Goal: Task Accomplishment & Management: Manage account settings

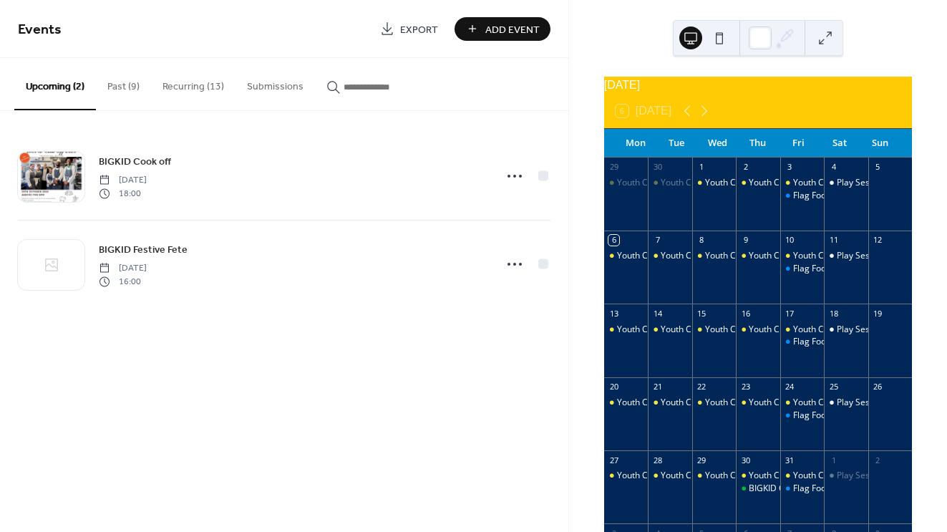
click at [183, 87] on button "Recurring (13)" at bounding box center [193, 83] width 84 height 51
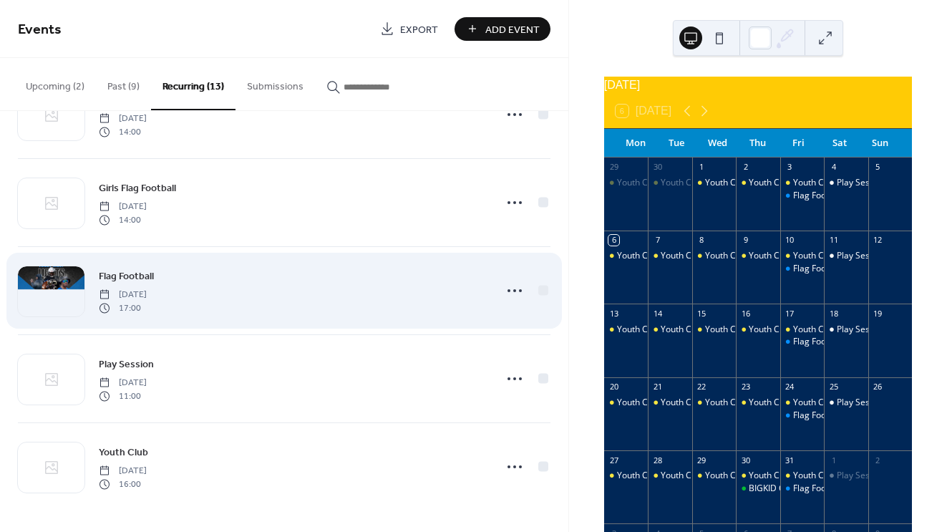
scroll to position [766, 0]
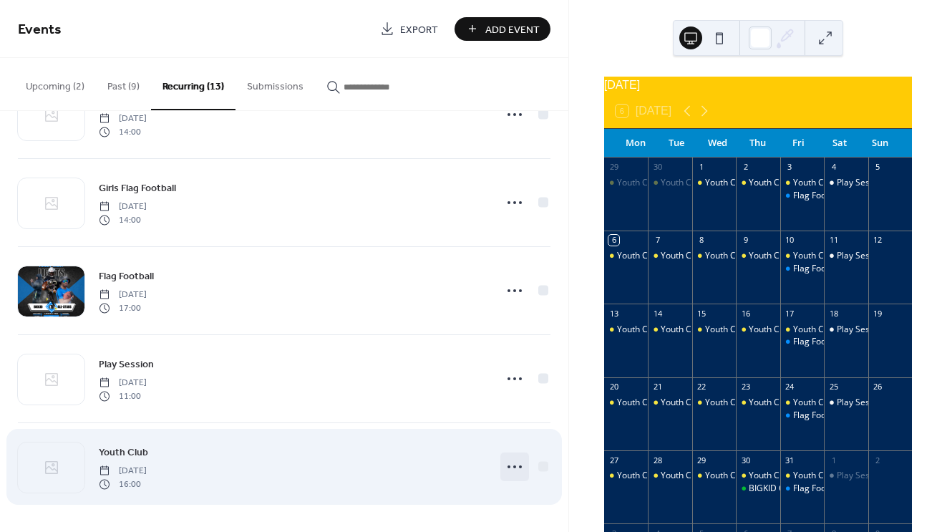
click at [513, 467] on circle at bounding box center [514, 466] width 3 height 3
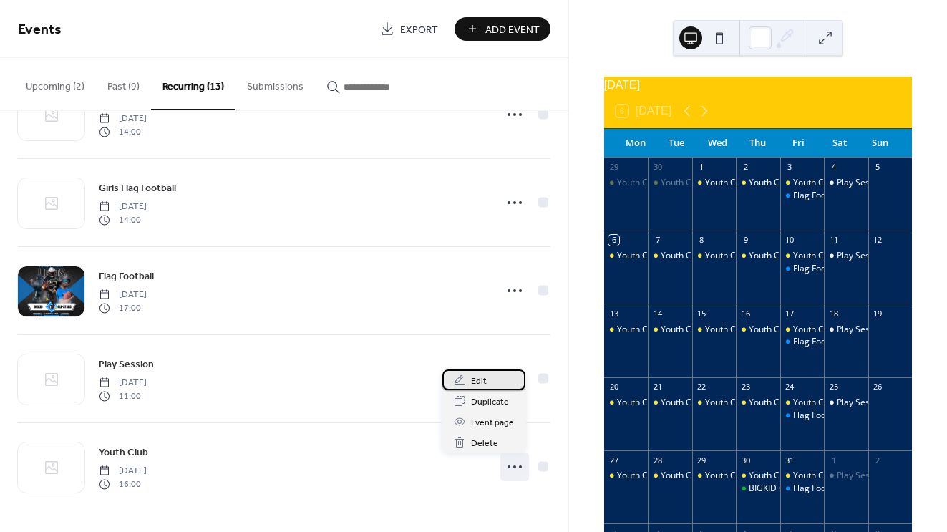
click at [482, 383] on span "Edit" at bounding box center [479, 381] width 16 height 15
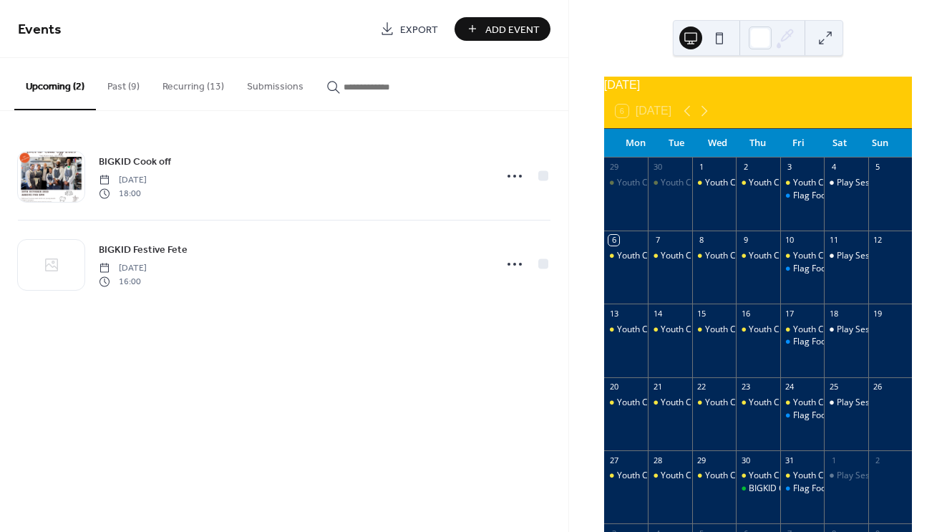
click at [193, 82] on button "Recurring (13)" at bounding box center [193, 83] width 84 height 51
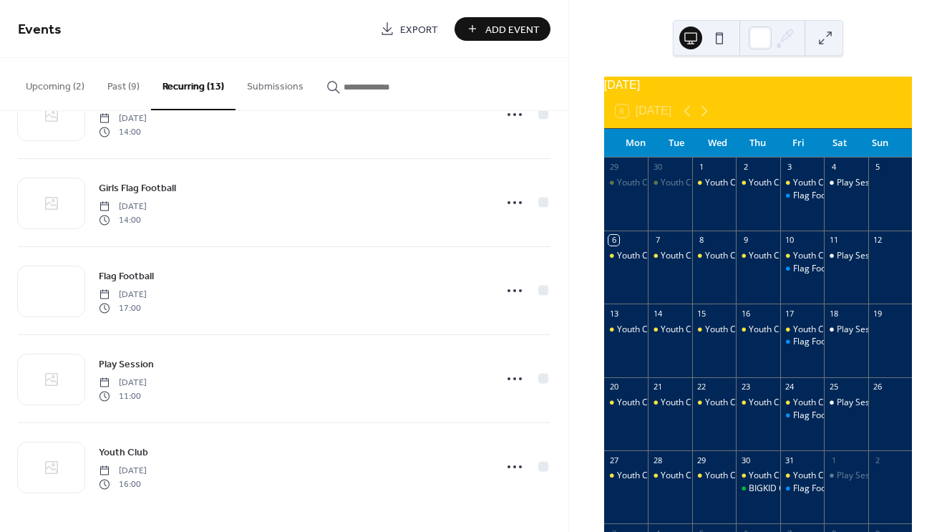
scroll to position [766, 0]
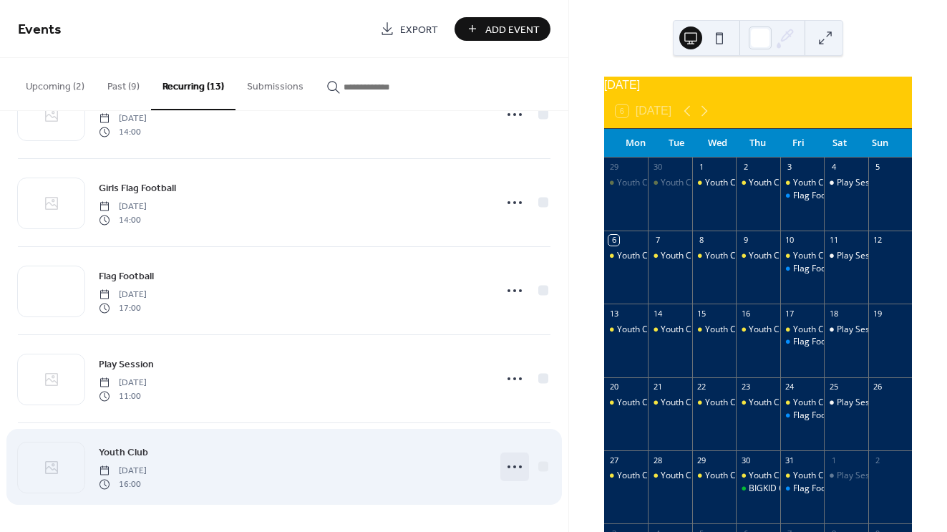
click at [519, 467] on circle at bounding box center [520, 466] width 3 height 3
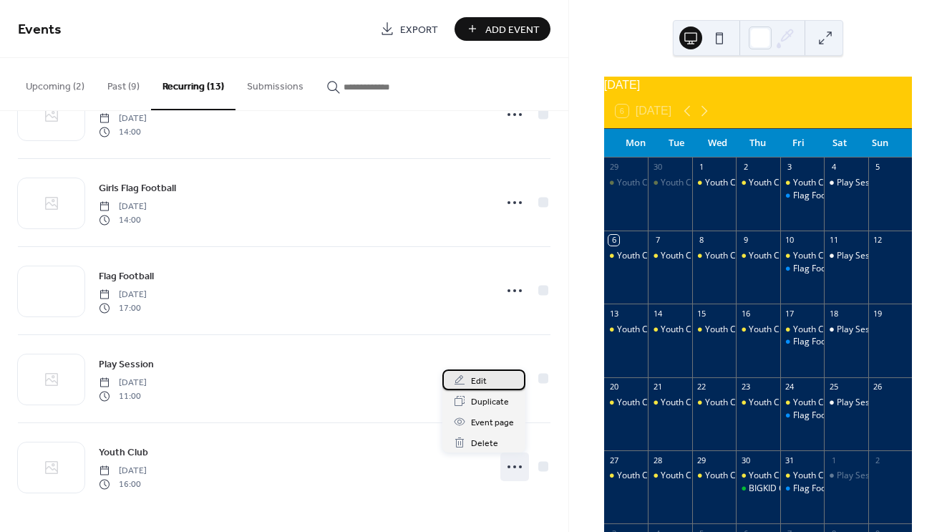
click at [493, 379] on div "Edit" at bounding box center [483, 379] width 83 height 21
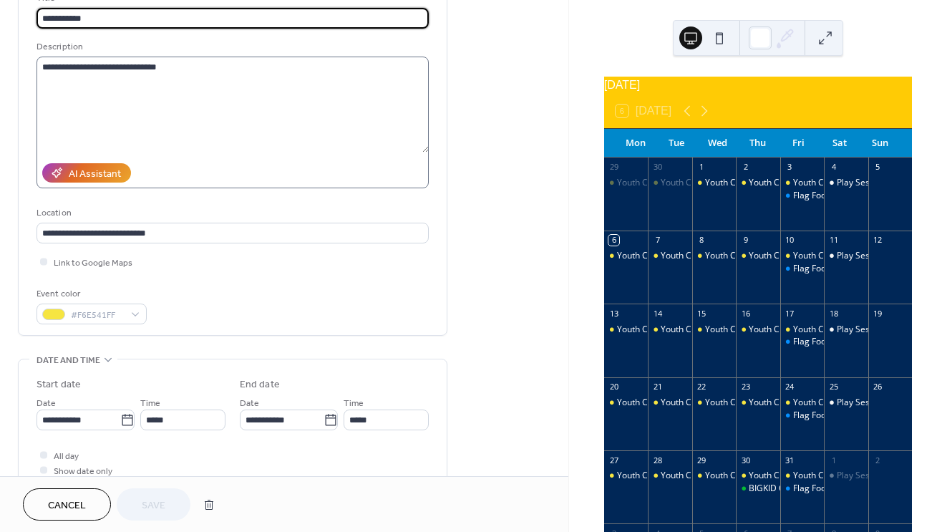
scroll to position [110, 0]
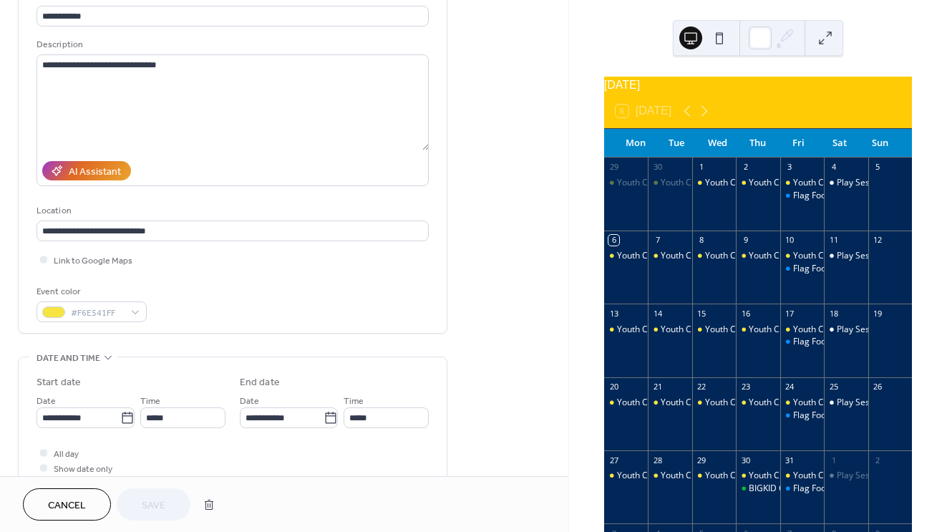
click at [232, 54] on div "**********" at bounding box center [233, 111] width 392 height 149
click at [218, 67] on textarea "**********" at bounding box center [233, 102] width 392 height 96
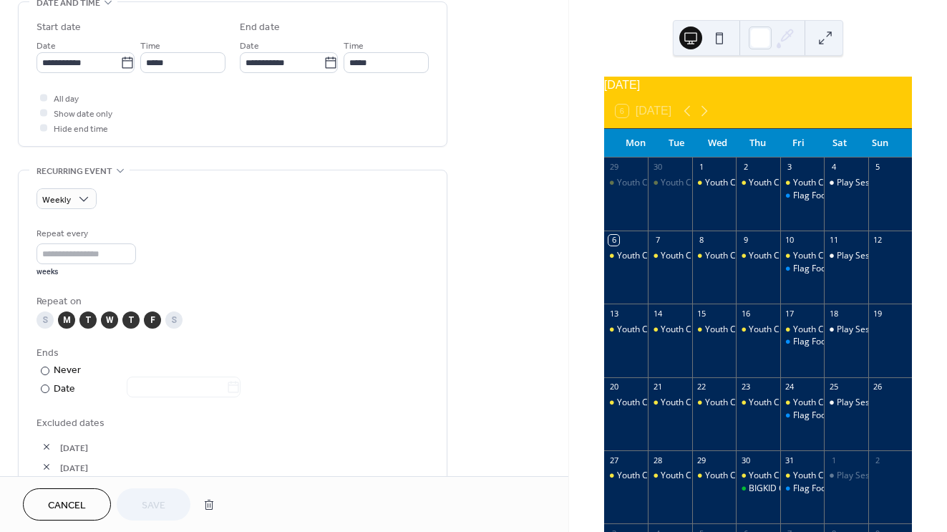
scroll to position [467, 0]
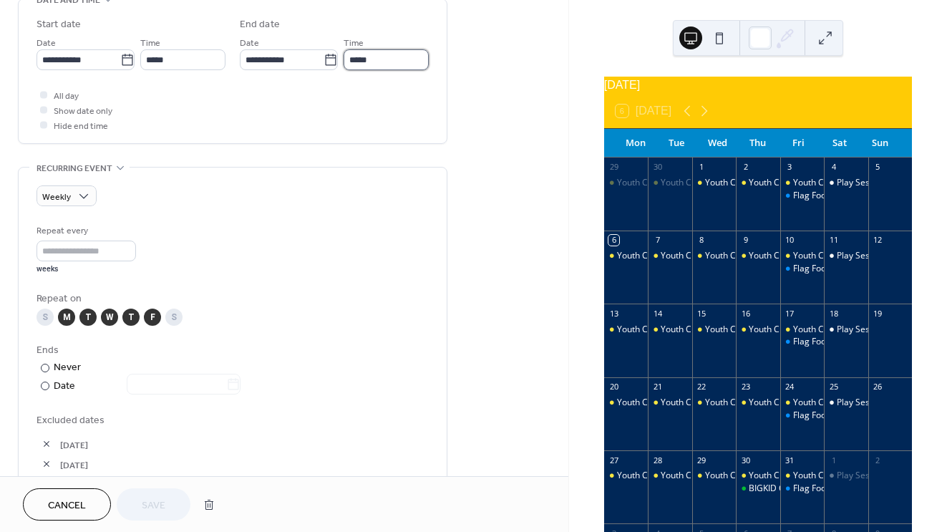
click at [360, 64] on input "*****" at bounding box center [386, 59] width 85 height 21
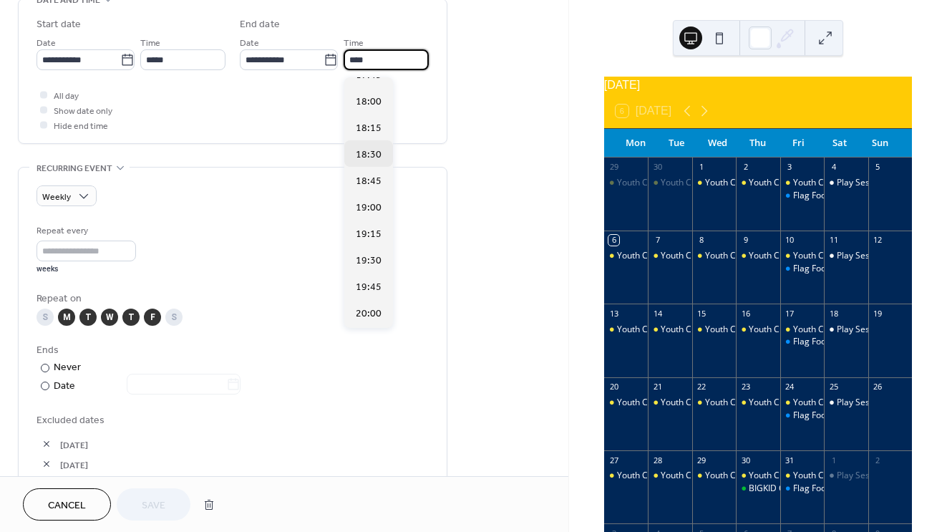
scroll to position [174, 0]
click at [367, 107] on span "18:00" at bounding box center [369, 103] width 26 height 15
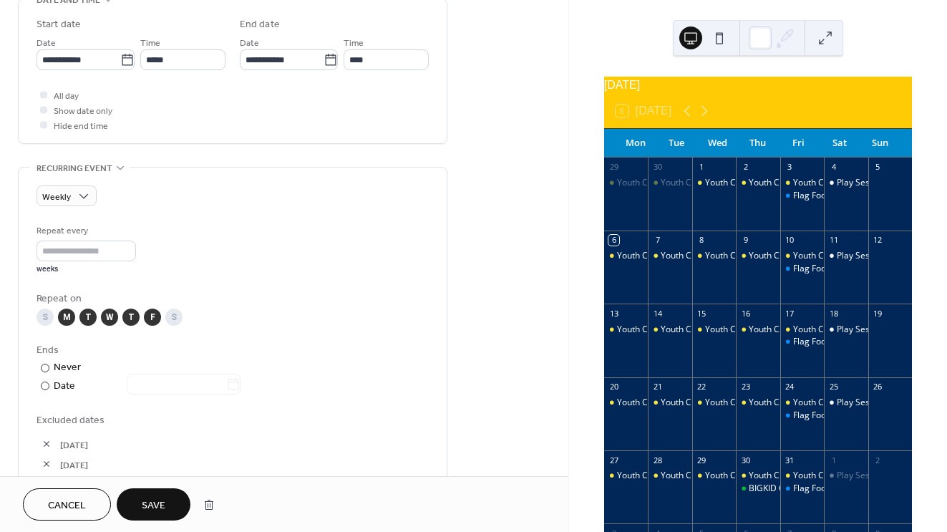
type input "*****"
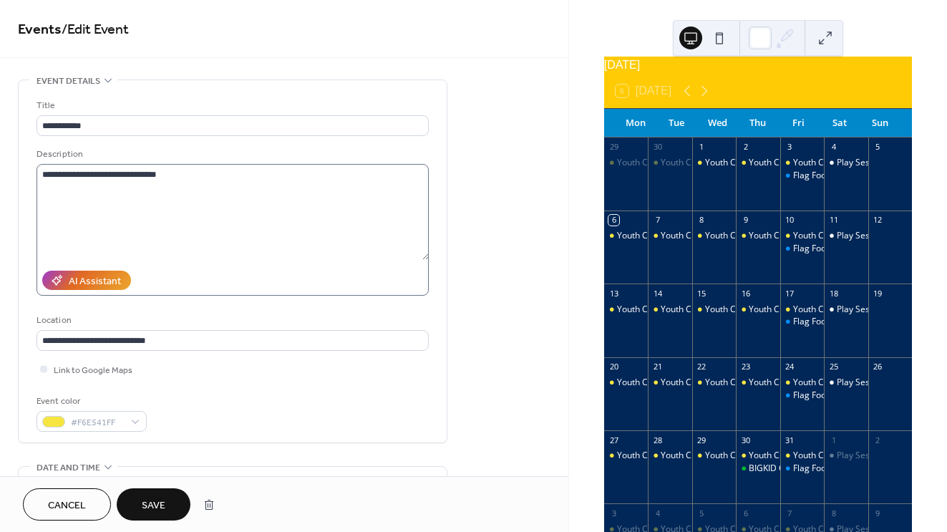
scroll to position [125, 0]
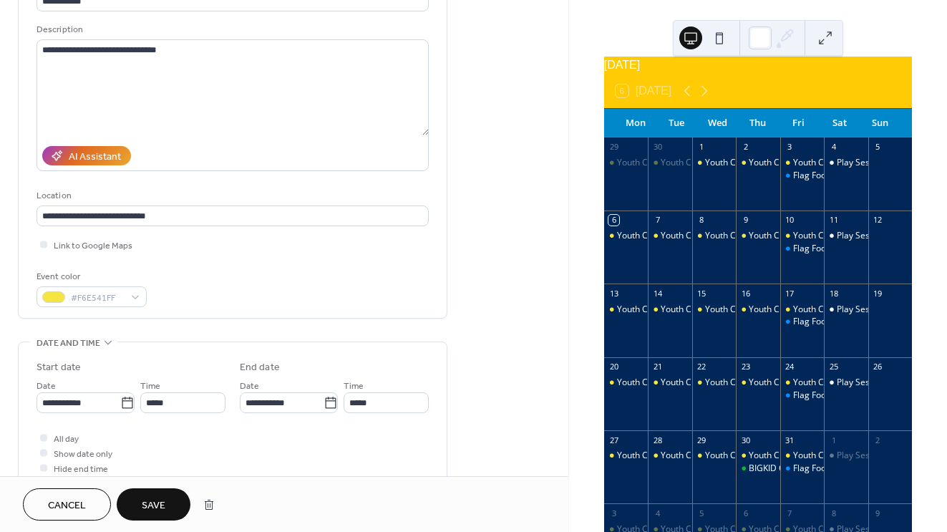
click at [157, 510] on span "Save" at bounding box center [154, 505] width 24 height 15
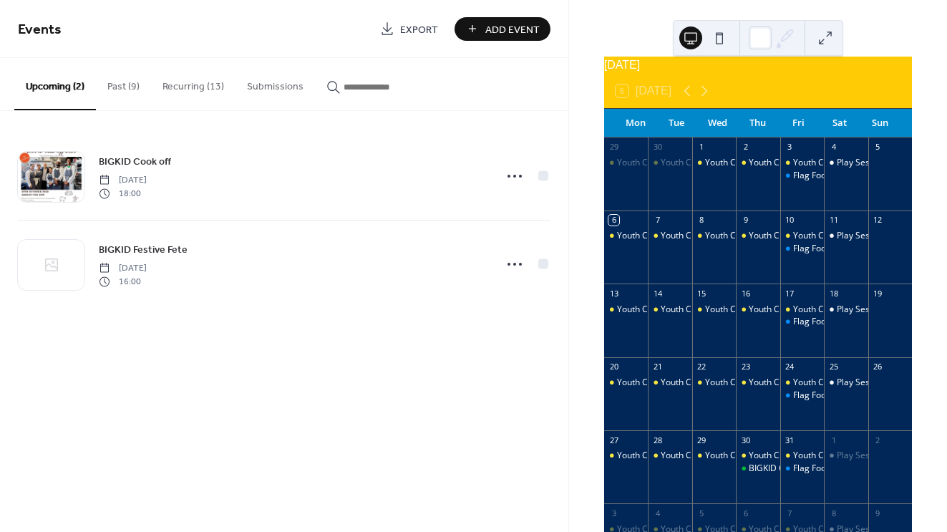
click at [170, 93] on button "Recurring (13)" at bounding box center [193, 83] width 84 height 51
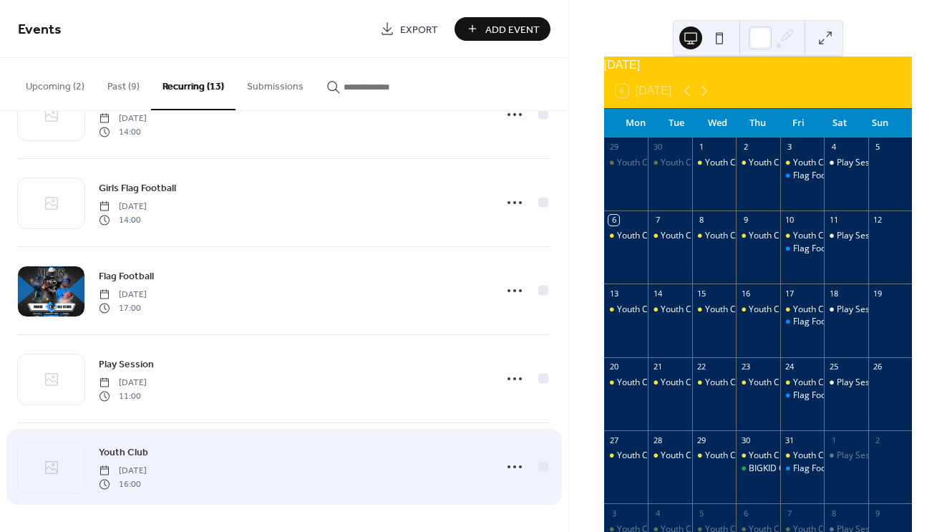
scroll to position [766, 0]
click at [131, 454] on span "Youth Club" at bounding box center [123, 452] width 49 height 15
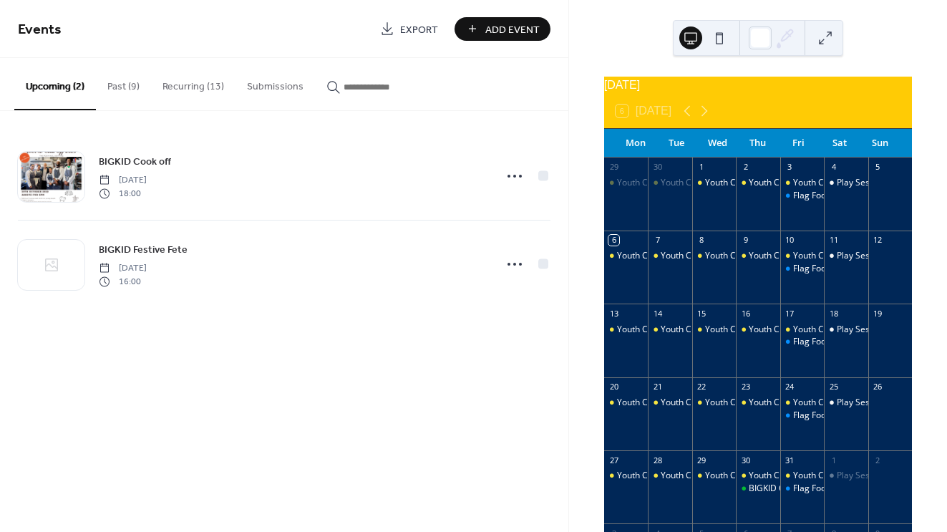
click at [195, 79] on button "Recurring (13)" at bounding box center [193, 83] width 84 height 51
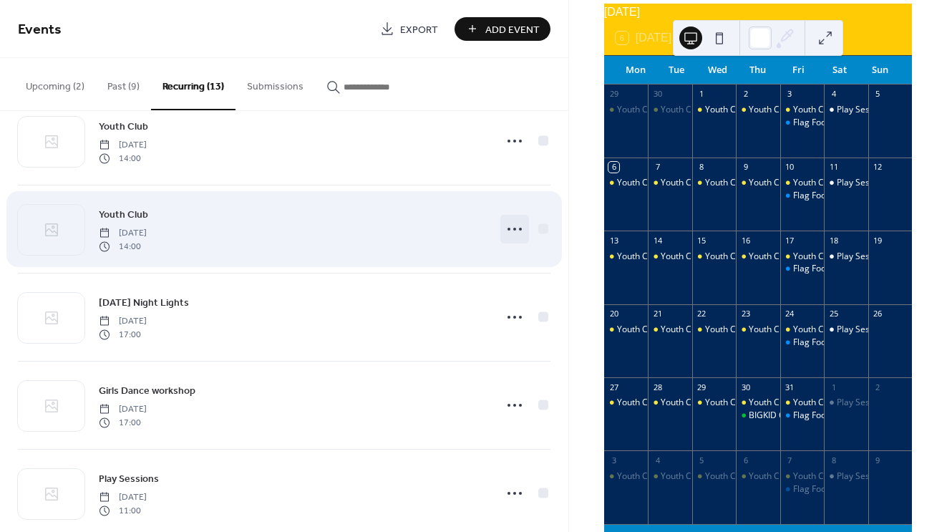
scroll to position [37, 0]
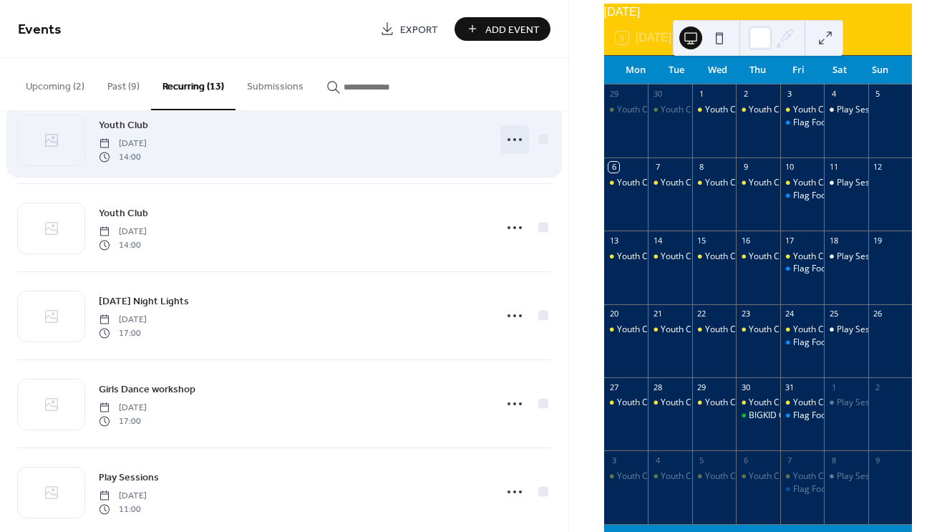
click at [513, 139] on circle at bounding box center [514, 139] width 3 height 3
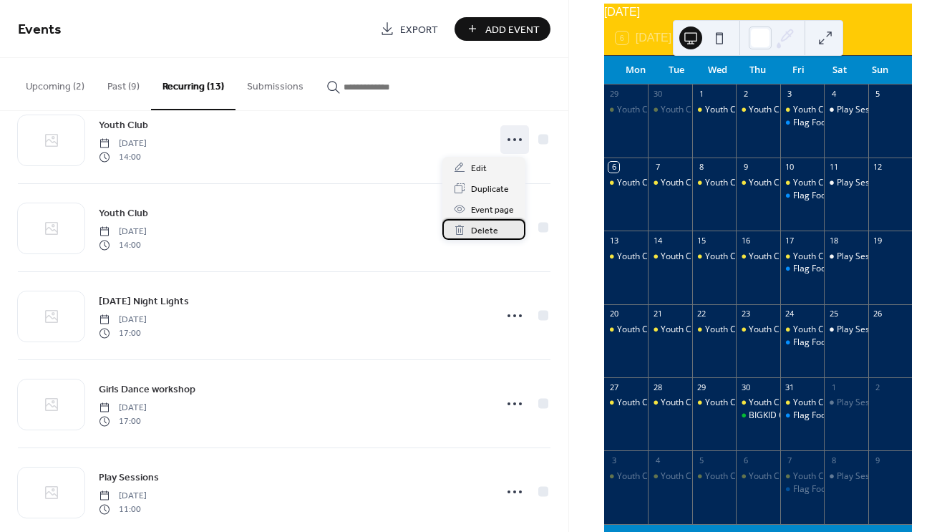
click at [488, 228] on span "Delete" at bounding box center [484, 230] width 27 height 15
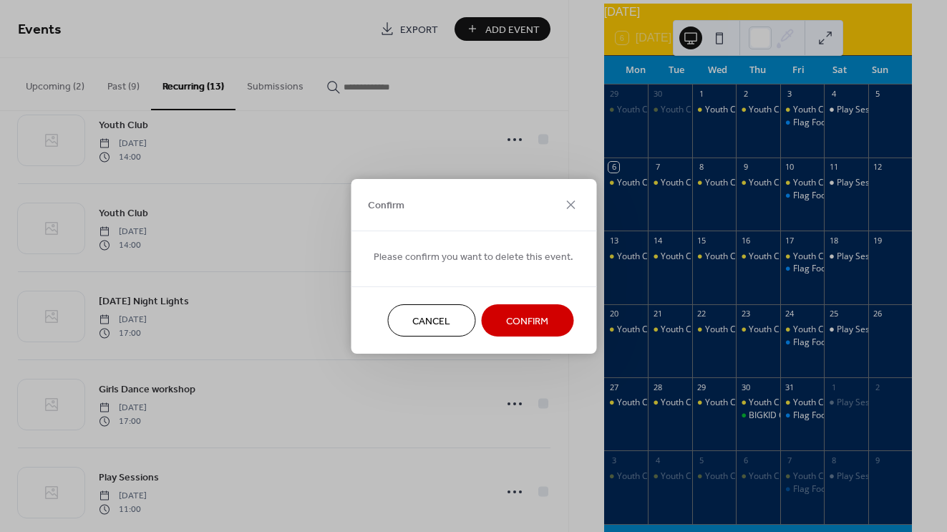
click at [534, 319] on span "Confirm" at bounding box center [527, 321] width 42 height 15
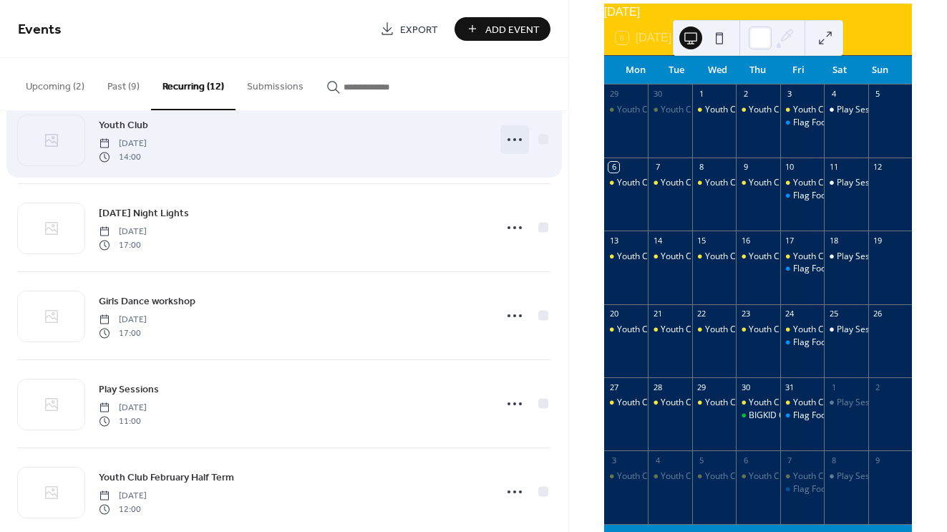
click at [514, 143] on icon at bounding box center [514, 139] width 23 height 23
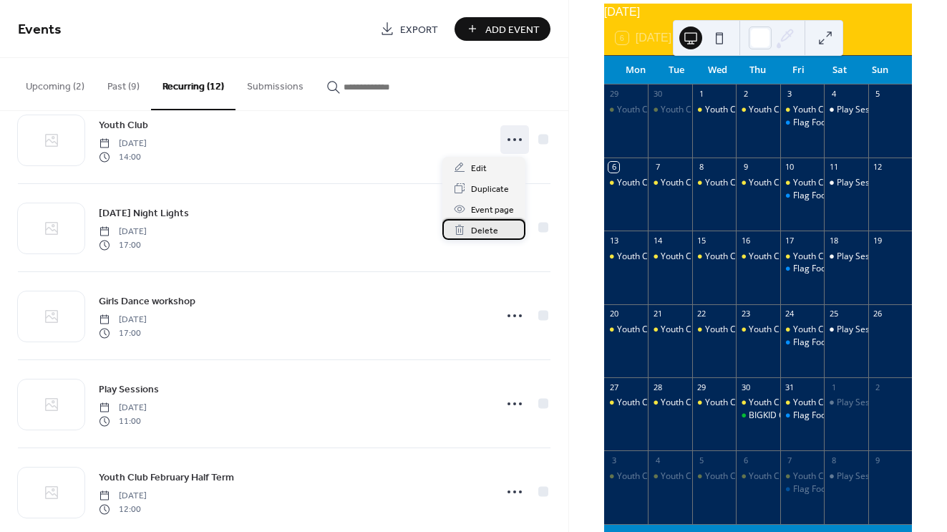
click at [503, 222] on div "Delete" at bounding box center [483, 229] width 83 height 21
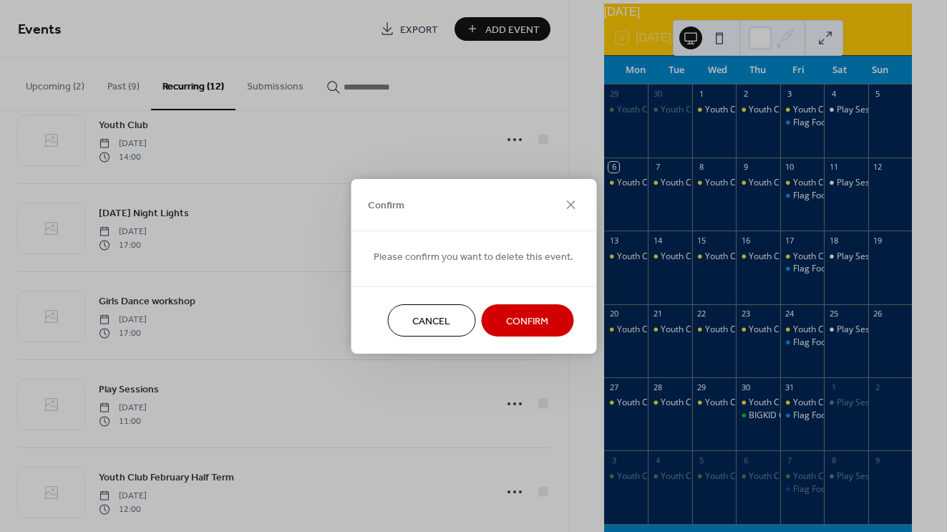
click at [512, 311] on button "Confirm" at bounding box center [527, 320] width 92 height 32
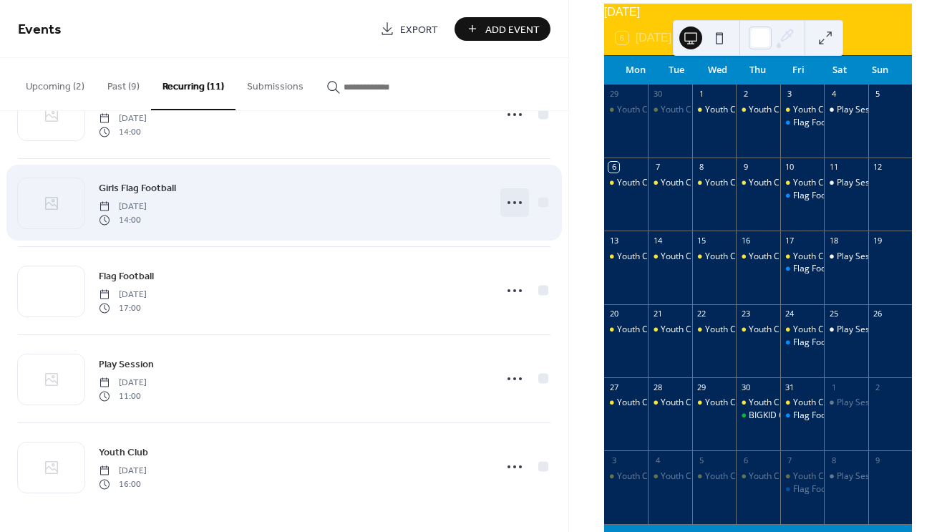
scroll to position [11, 0]
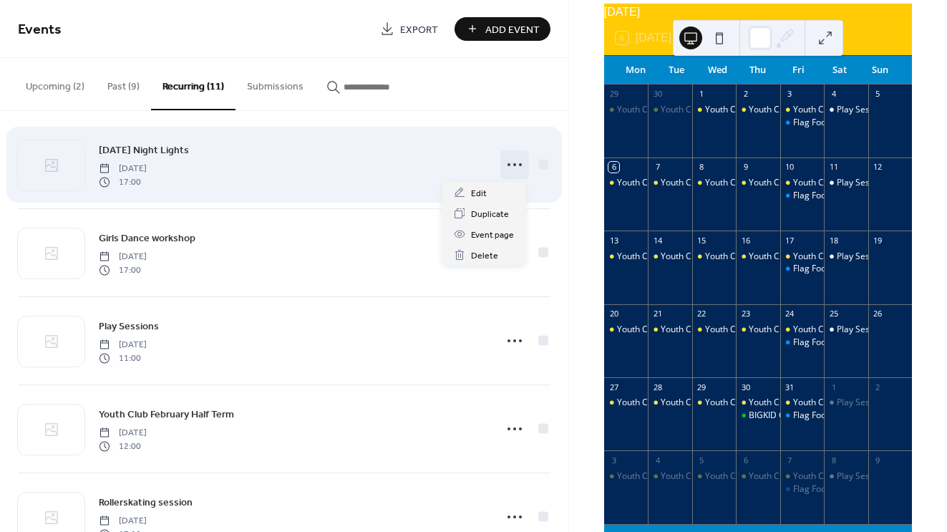
click at [507, 165] on icon at bounding box center [514, 164] width 23 height 23
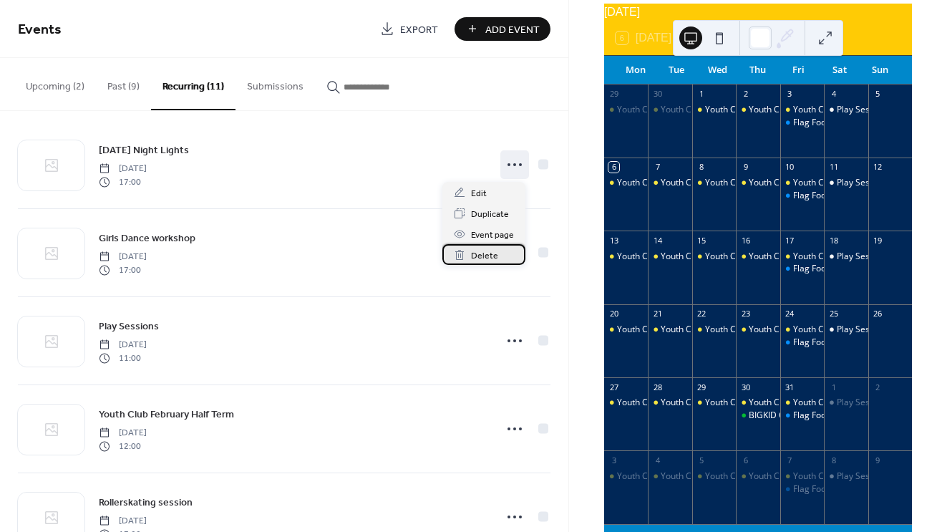
click at [510, 250] on div "Delete" at bounding box center [483, 254] width 83 height 21
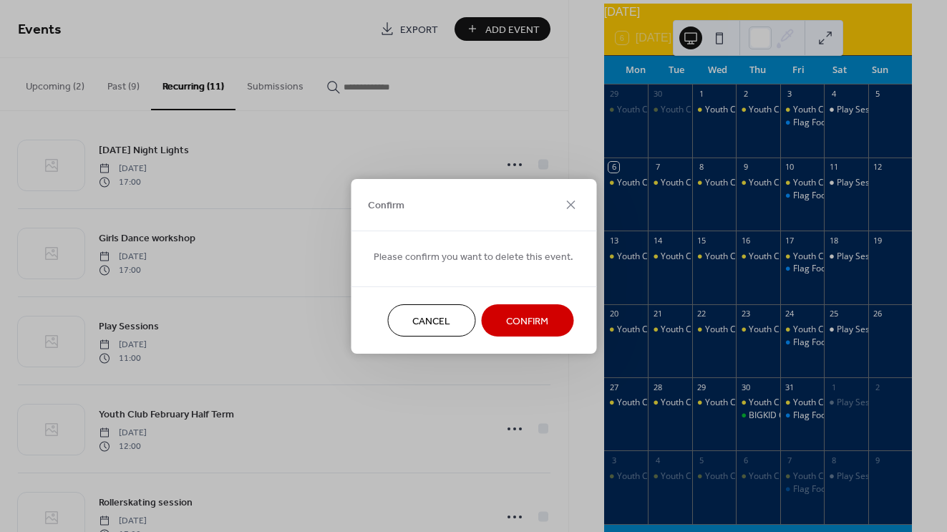
click at [541, 308] on button "Confirm" at bounding box center [527, 320] width 92 height 32
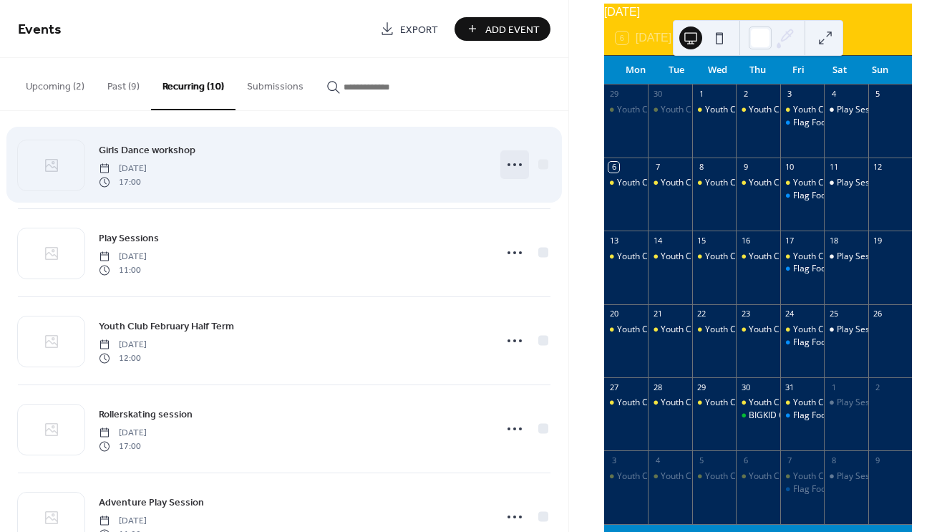
click at [516, 158] on icon at bounding box center [514, 164] width 23 height 23
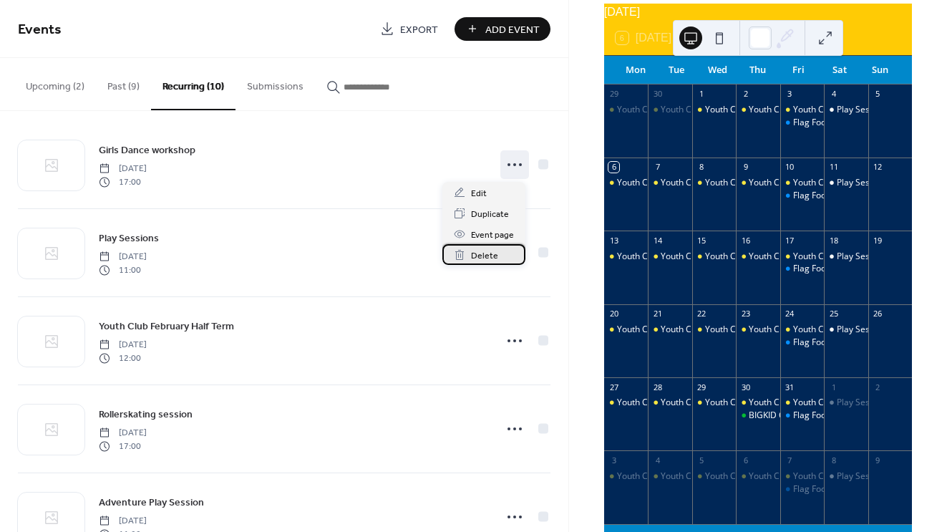
click at [498, 254] on div "Delete" at bounding box center [483, 254] width 83 height 21
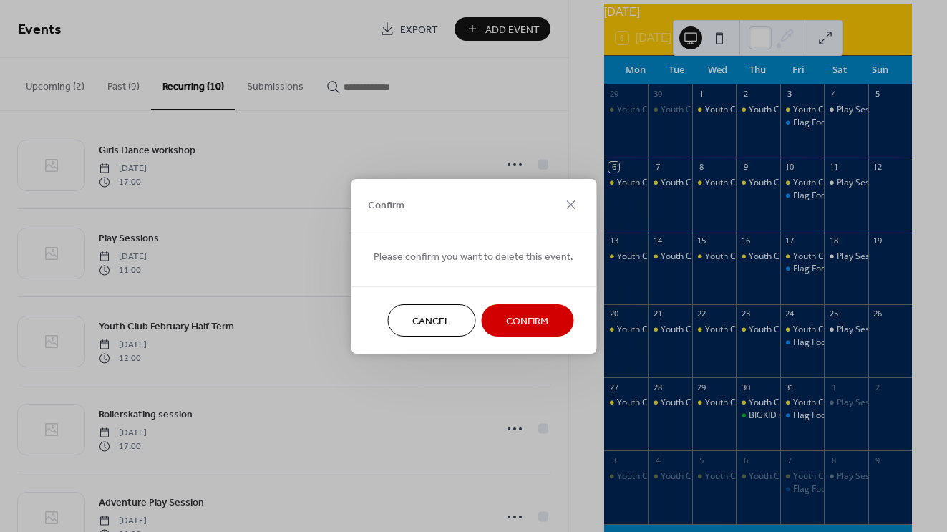
click at [526, 316] on span "Confirm" at bounding box center [527, 321] width 42 height 15
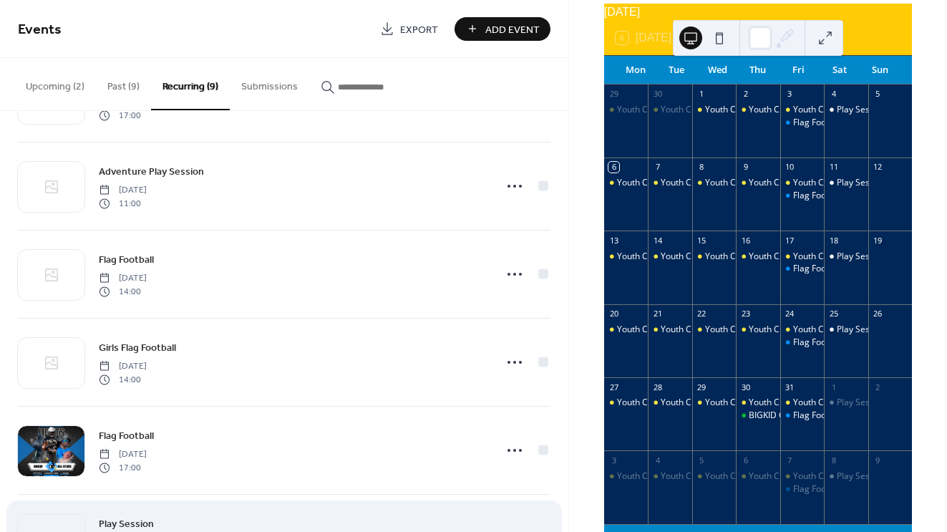
scroll to position [235, 0]
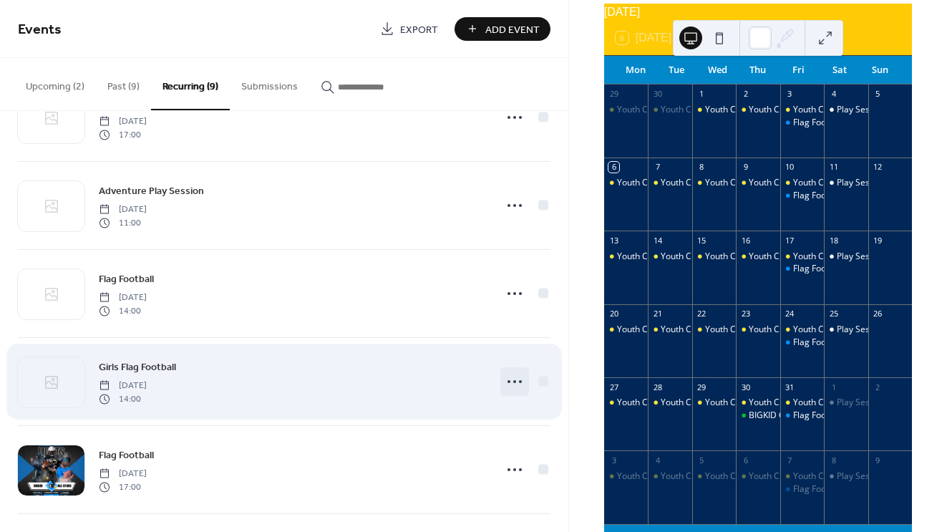
click at [518, 373] on icon at bounding box center [514, 381] width 23 height 23
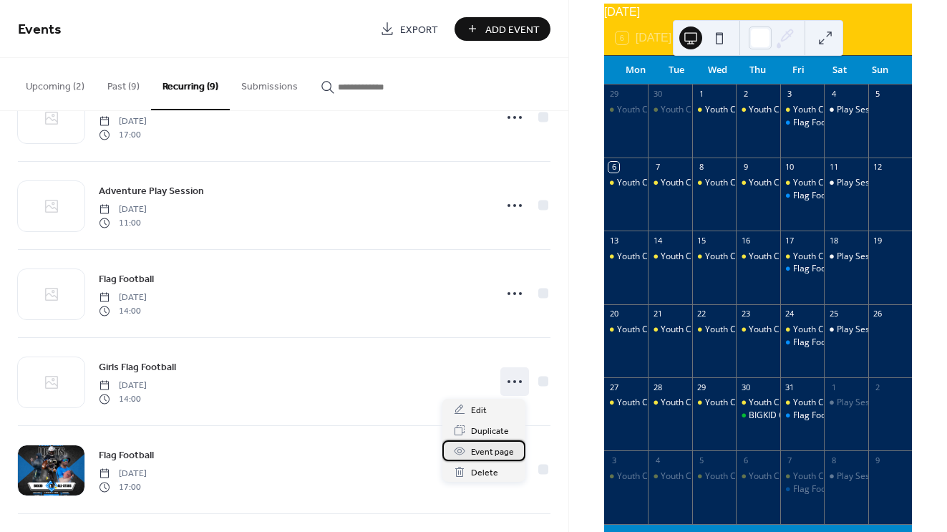
click at [497, 460] on div "Event page" at bounding box center [483, 450] width 83 height 21
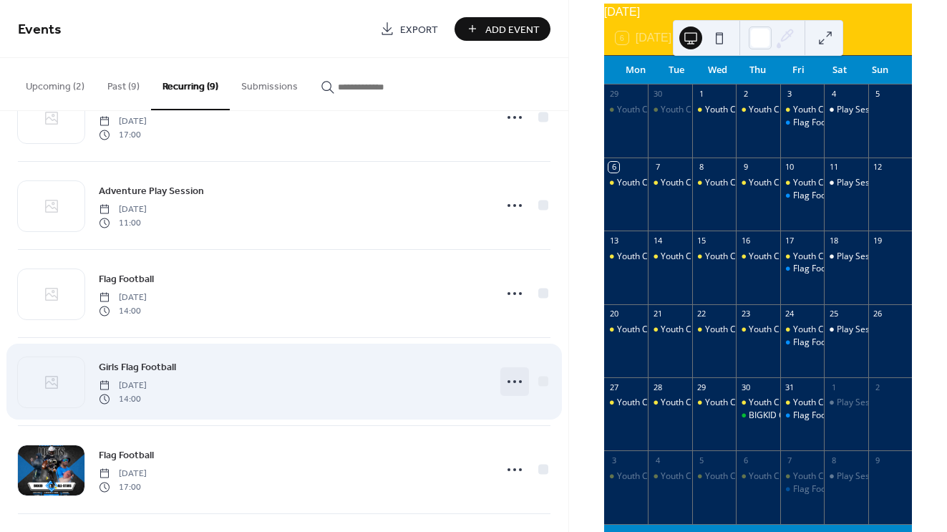
click at [513, 382] on circle at bounding box center [514, 381] width 3 height 3
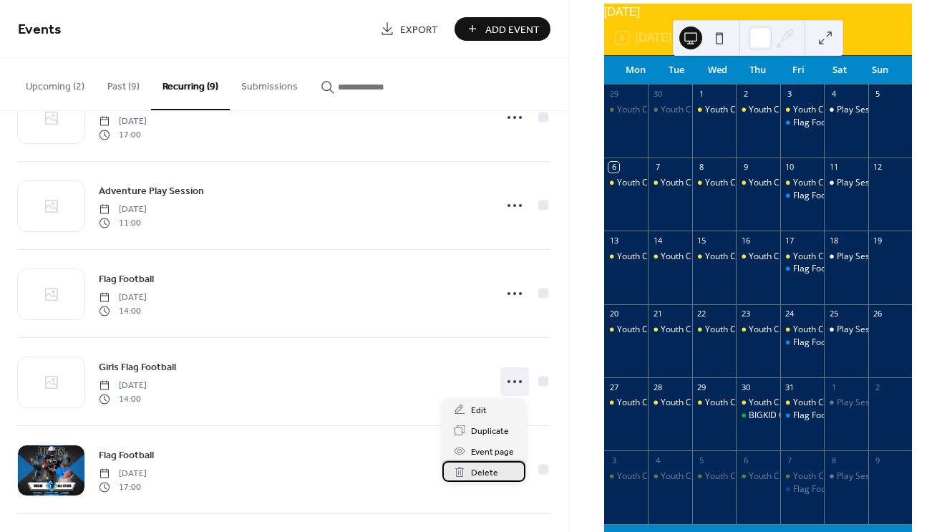
click at [484, 469] on span "Delete" at bounding box center [484, 472] width 27 height 15
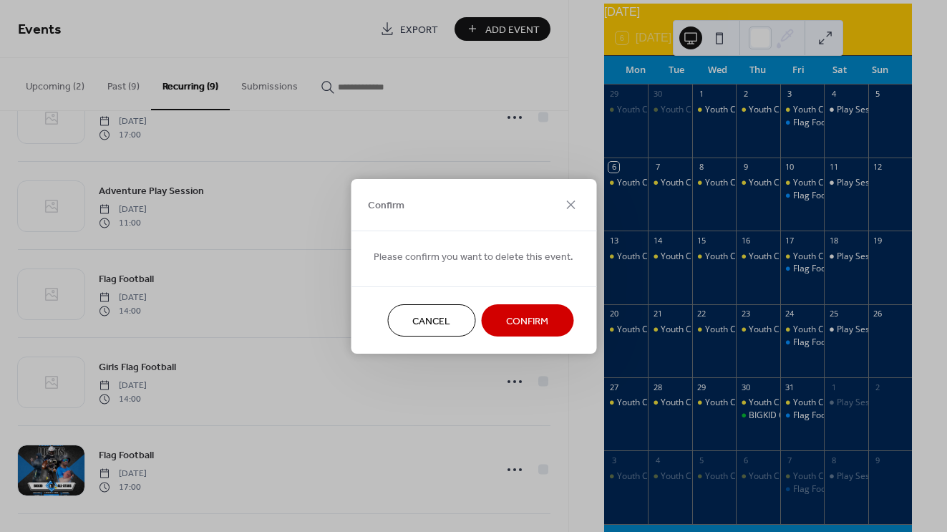
click at [506, 319] on span "Confirm" at bounding box center [527, 321] width 42 height 15
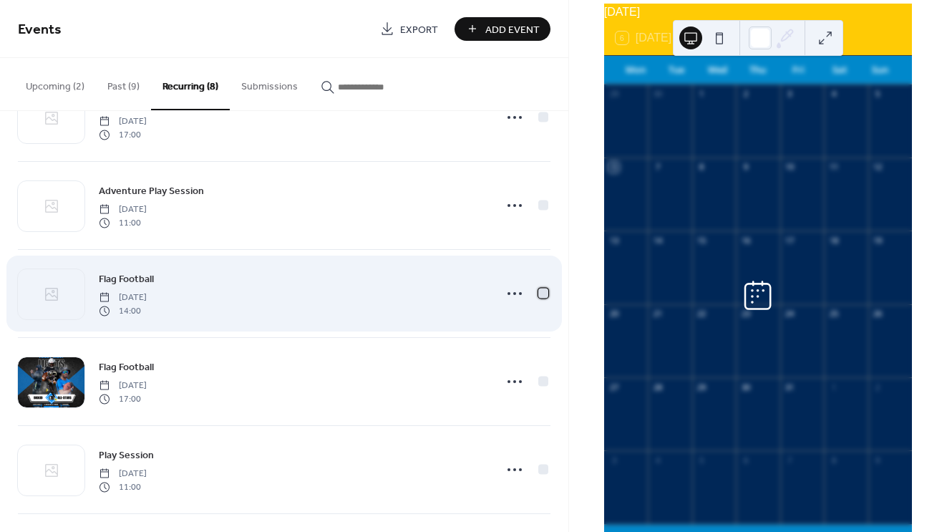
click at [540, 296] on div at bounding box center [543, 293] width 10 height 10
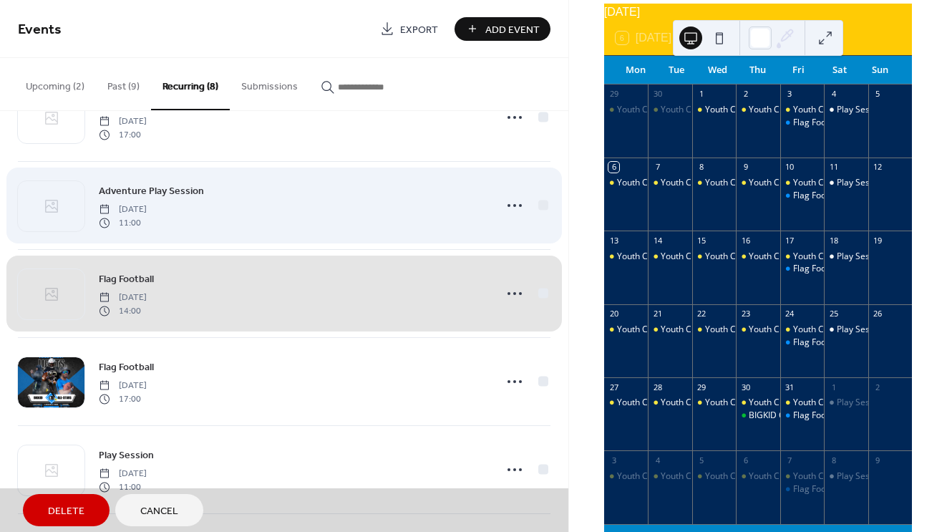
click at [537, 208] on span "Adventure Play Session [DATE] 11:00" at bounding box center [284, 205] width 533 height 87
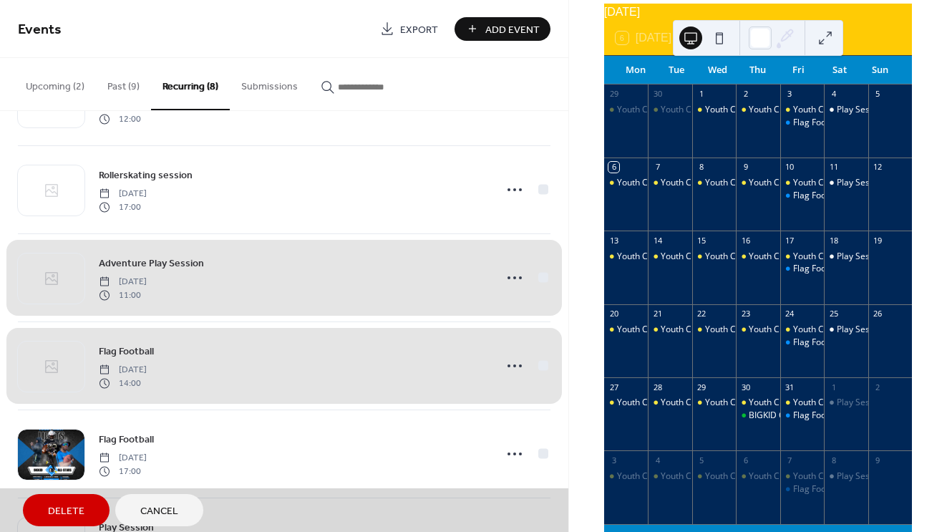
scroll to position [135, 0]
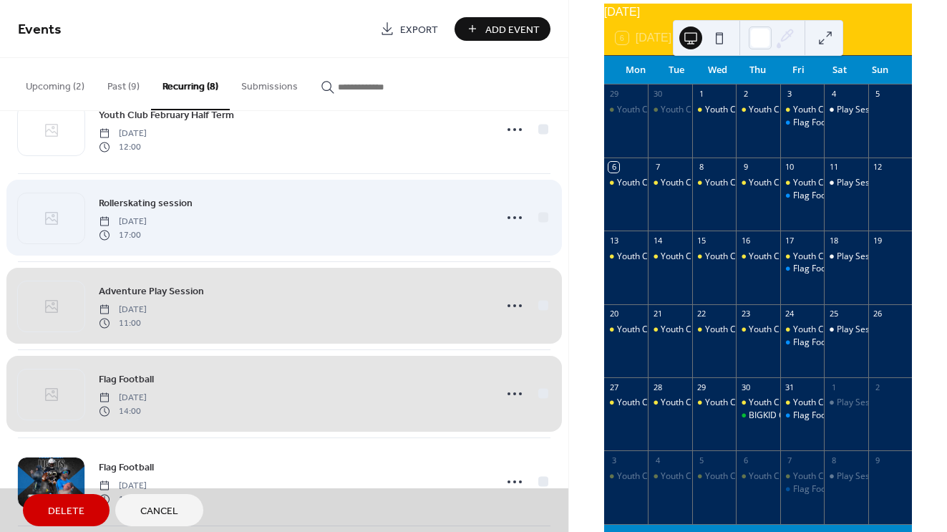
click at [538, 210] on span "Rollerskating session [DATE] 17:00" at bounding box center [284, 217] width 533 height 87
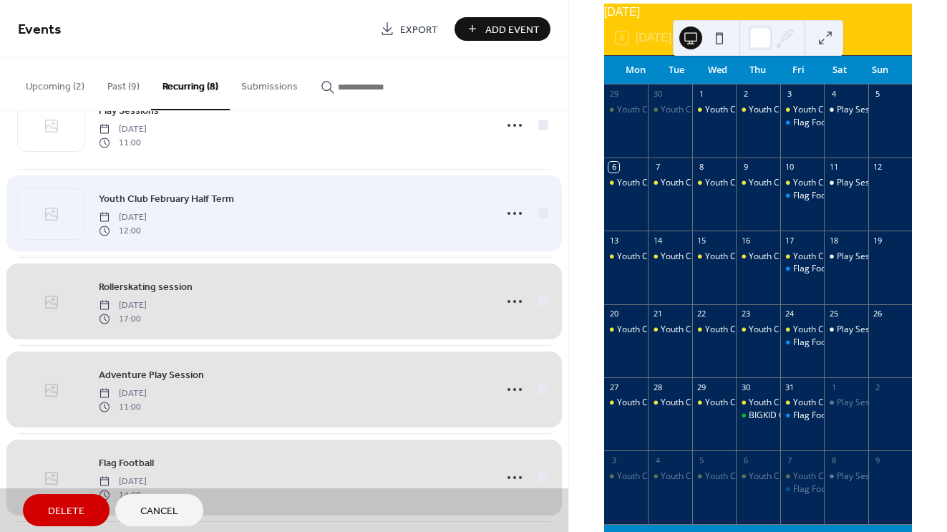
click at [538, 210] on span "Youth Club February Half Term [DATE] 12:00" at bounding box center [284, 213] width 533 height 87
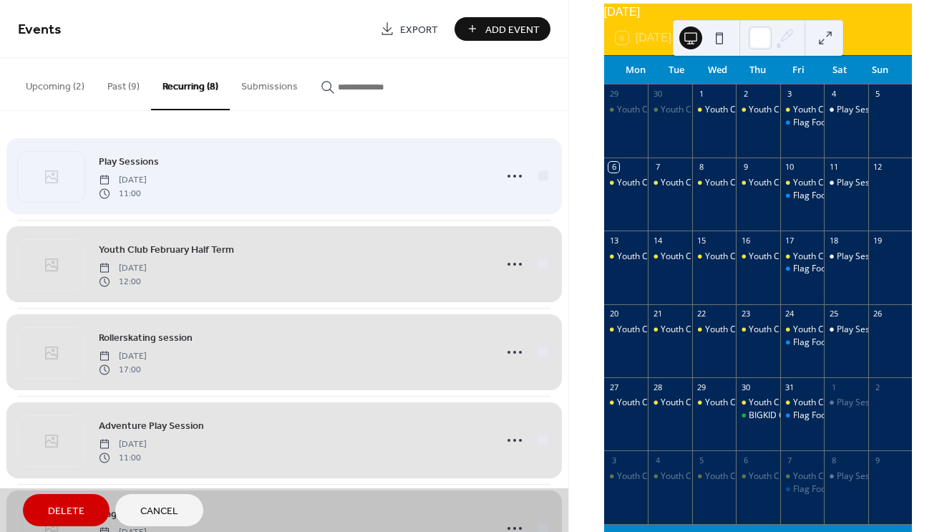
scroll to position [0, 0]
click at [540, 180] on span "Play Sessions [DATE] 11:00" at bounding box center [284, 175] width 533 height 87
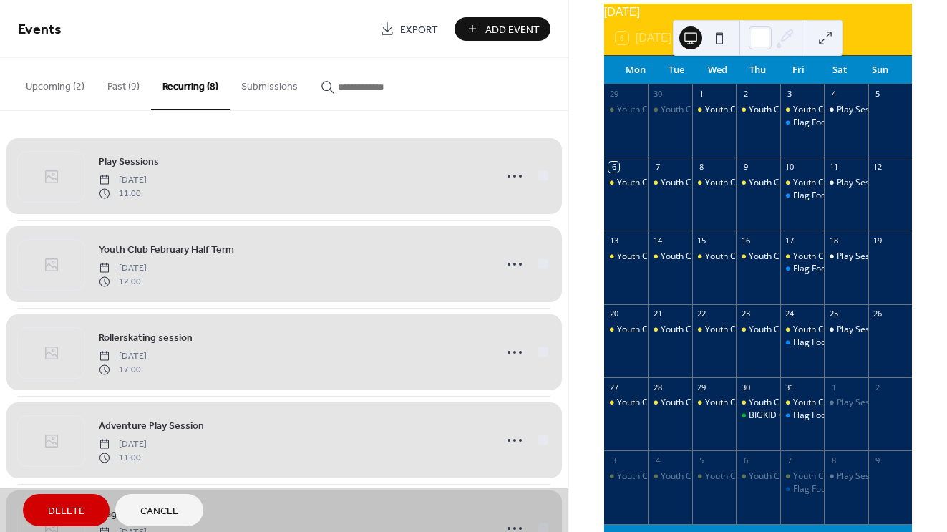
click at [85, 503] on button "Delete" at bounding box center [66, 510] width 87 height 32
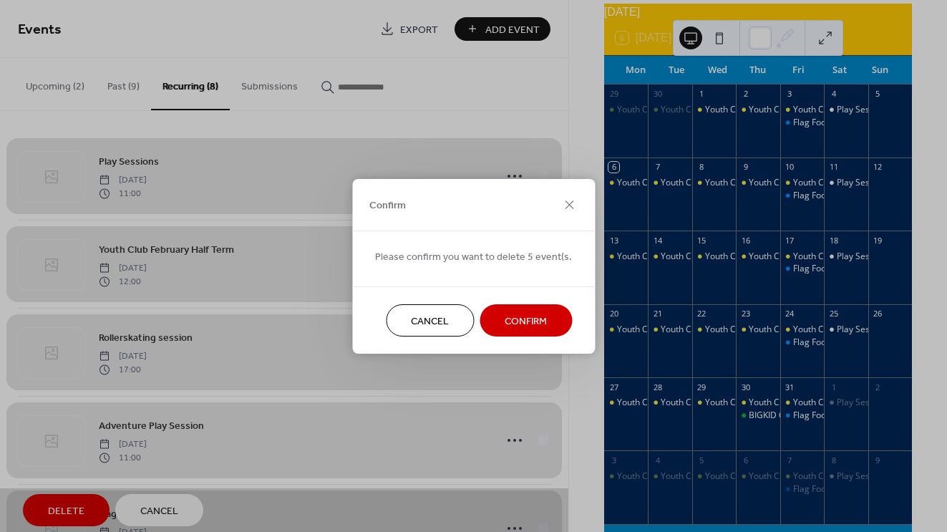
click at [512, 324] on span "Confirm" at bounding box center [526, 321] width 42 height 15
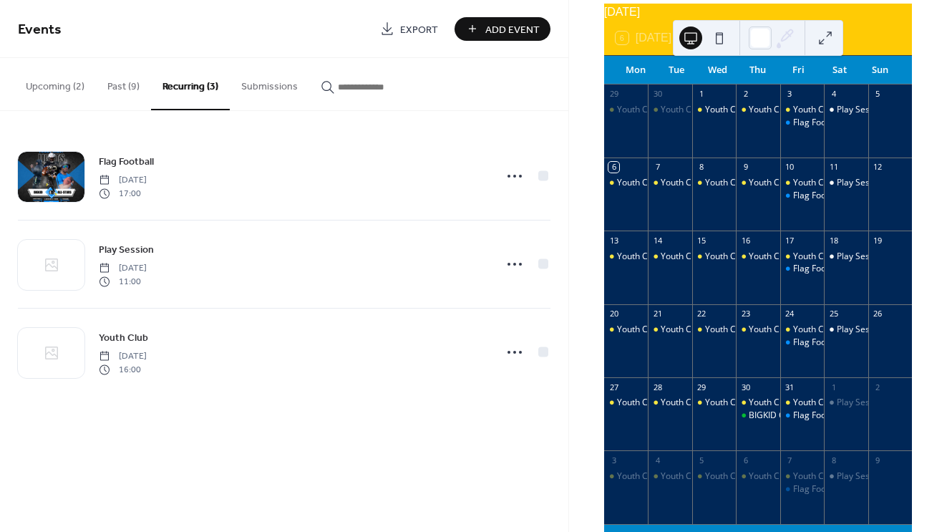
click at [495, 27] on span "Add Event" at bounding box center [512, 29] width 54 height 15
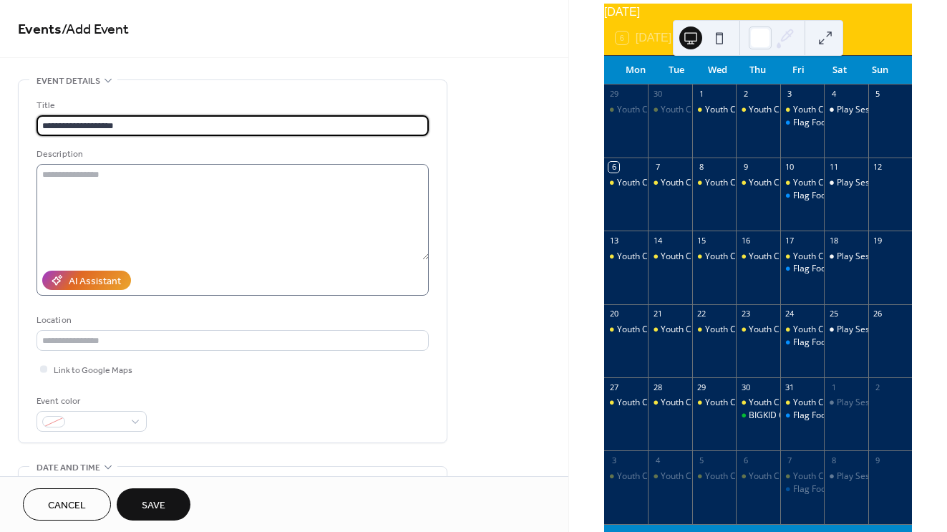
type input "**********"
click at [331, 200] on textarea at bounding box center [233, 212] width 392 height 96
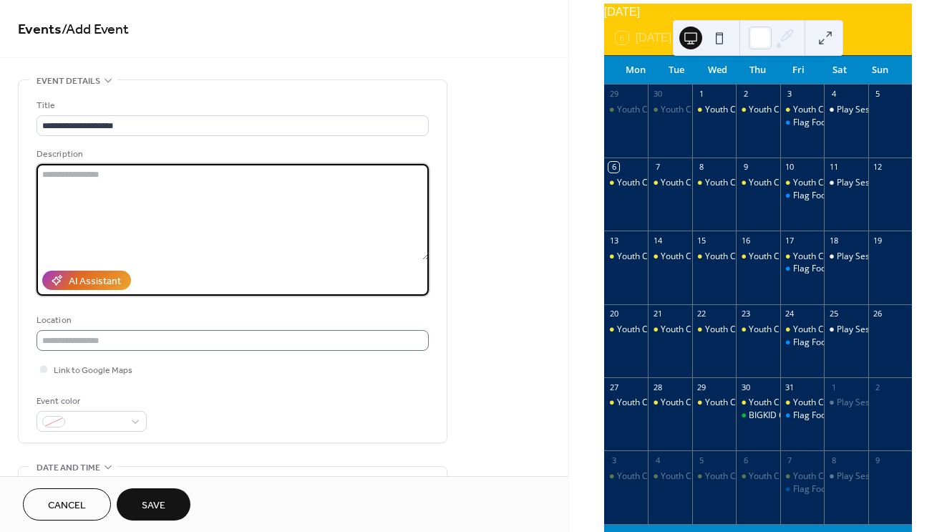
scroll to position [203, 0]
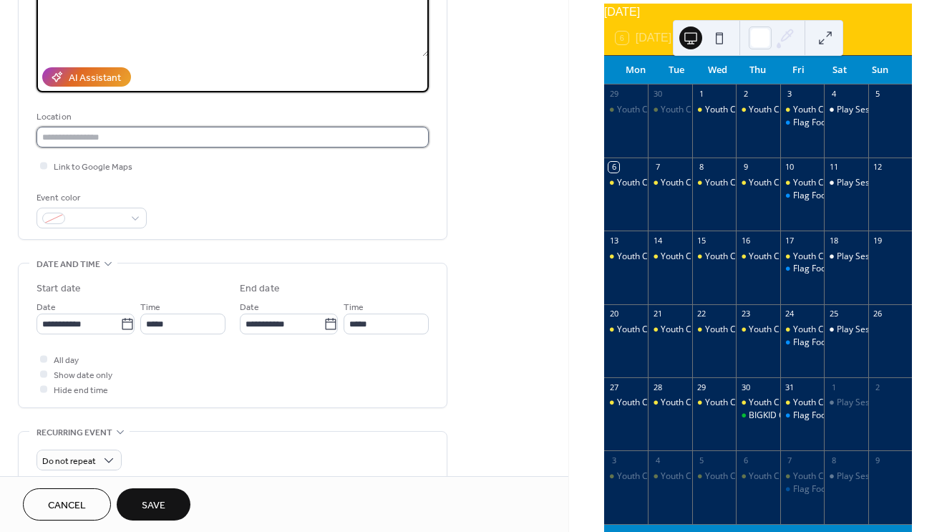
click at [226, 129] on input "text" at bounding box center [233, 137] width 392 height 21
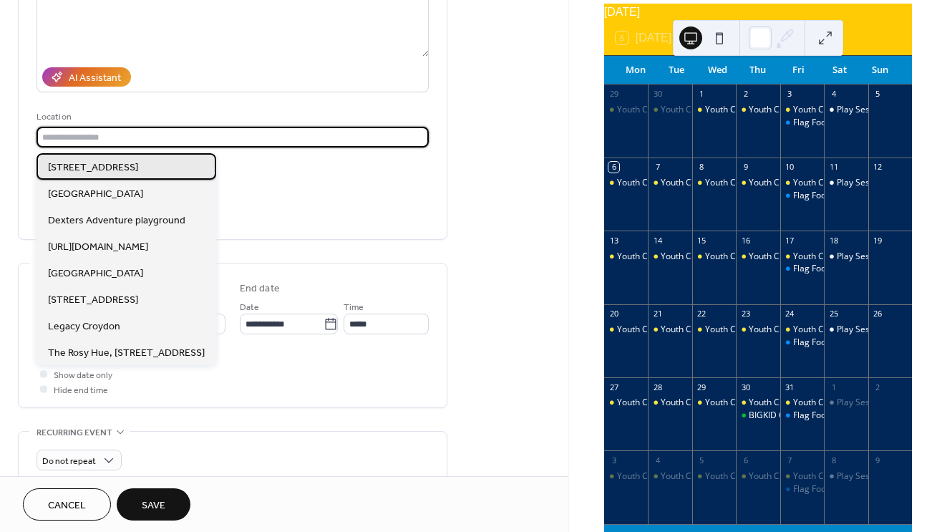
click at [138, 170] on span "[STREET_ADDRESS]" at bounding box center [93, 167] width 90 height 15
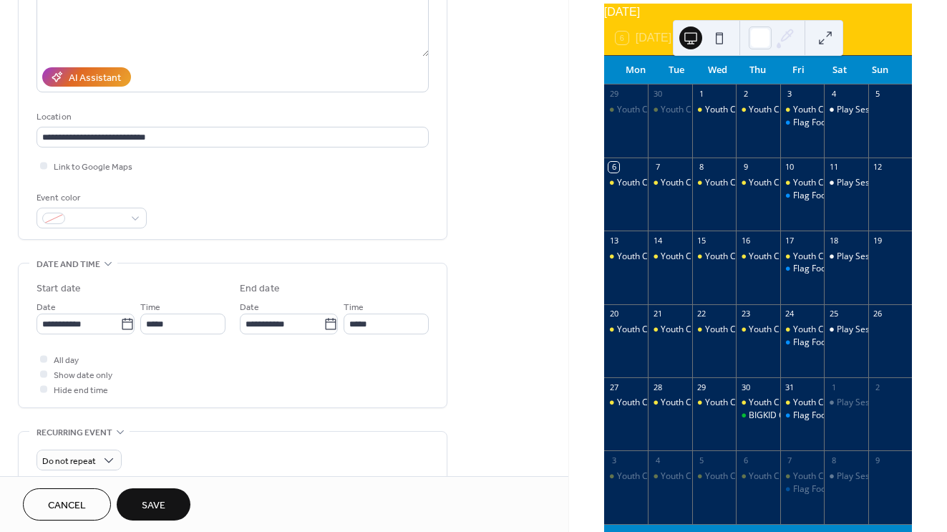
type input "**********"
click at [173, 326] on input "*****" at bounding box center [182, 324] width 85 height 21
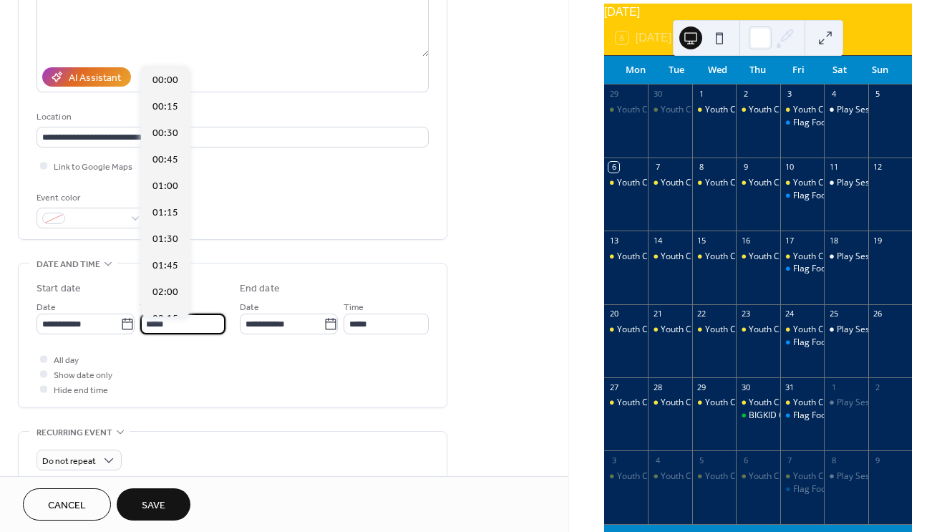
scroll to position [1271, 0]
click at [164, 287] on span "14:00" at bounding box center [165, 292] width 26 height 15
type input "*****"
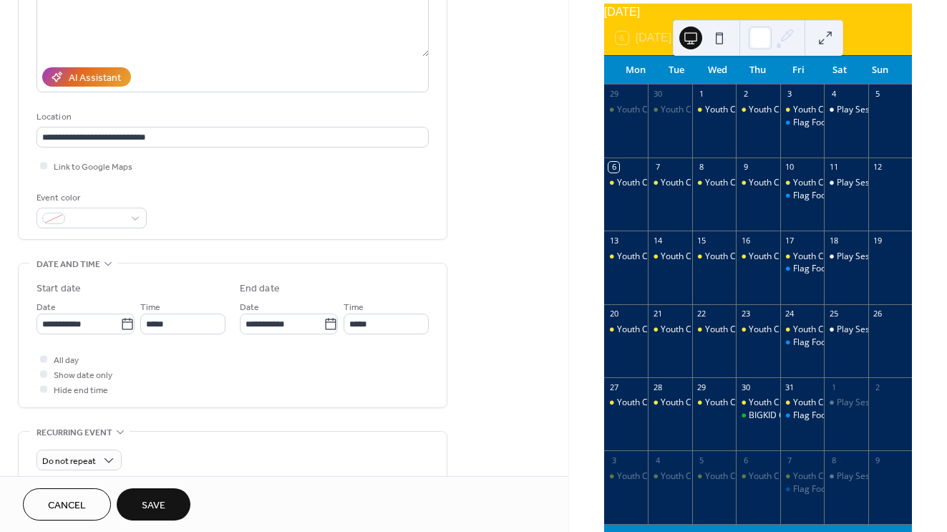
type input "*****"
click at [53, 324] on input "**********" at bounding box center [79, 324] width 84 height 21
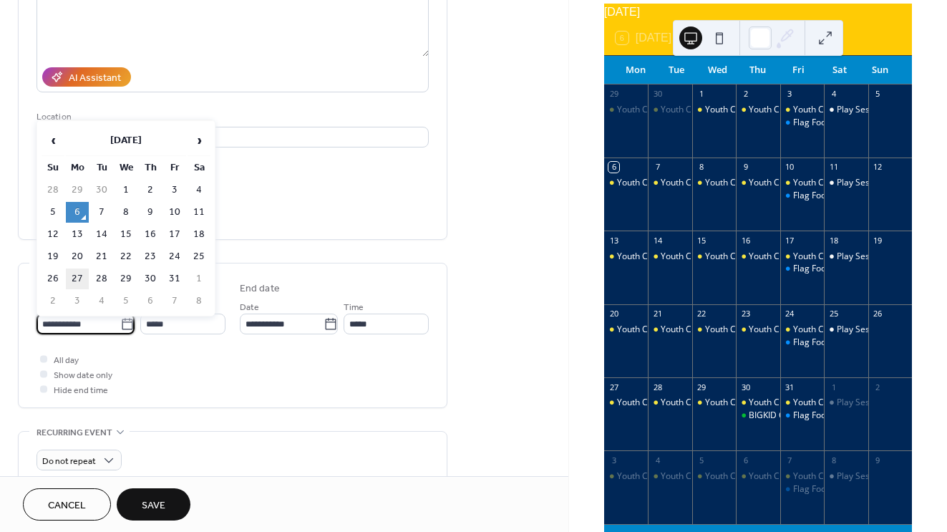
click at [78, 271] on td "27" at bounding box center [77, 278] width 23 height 21
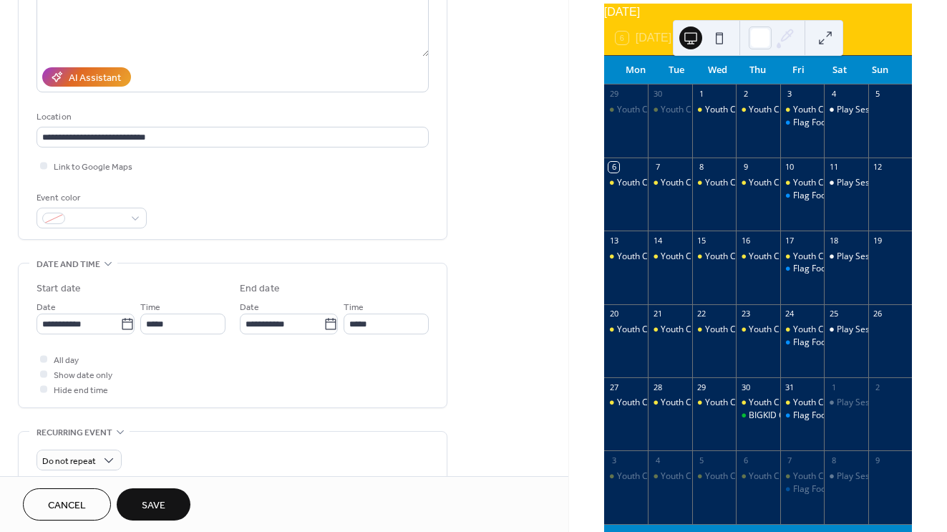
type input "**********"
click at [254, 331] on input "**********" at bounding box center [282, 324] width 84 height 21
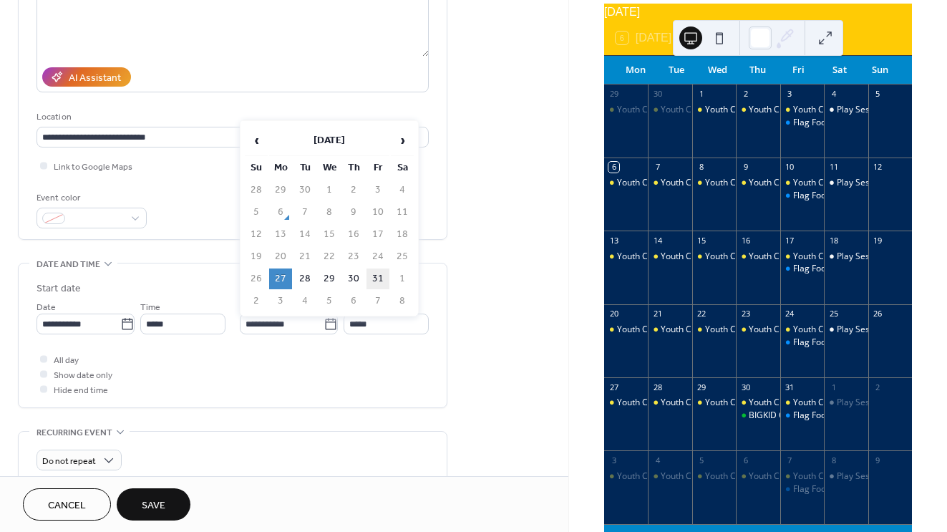
click at [374, 275] on td "31" at bounding box center [377, 278] width 23 height 21
type input "**********"
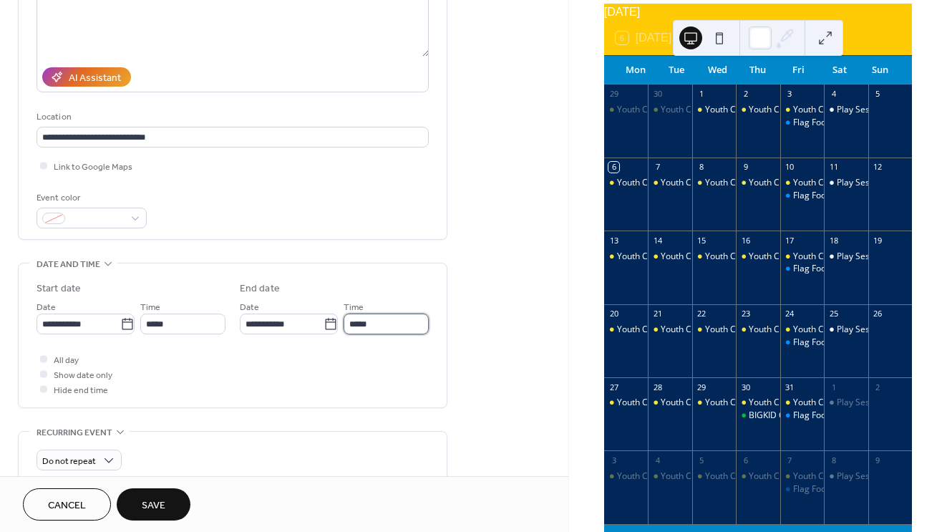
click at [379, 334] on input "*****" at bounding box center [386, 324] width 85 height 21
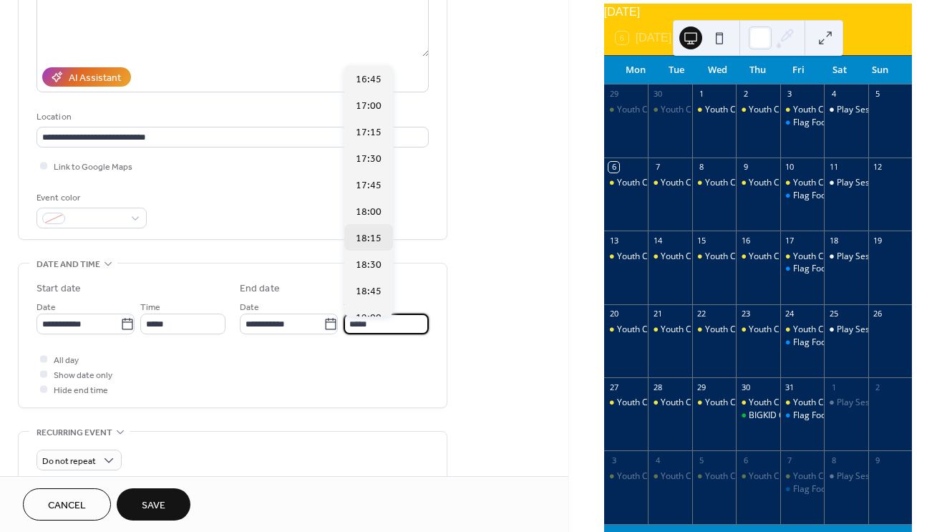
scroll to position [1781, 0]
click at [365, 210] on span "18:00" at bounding box center [369, 206] width 26 height 15
type input "*****"
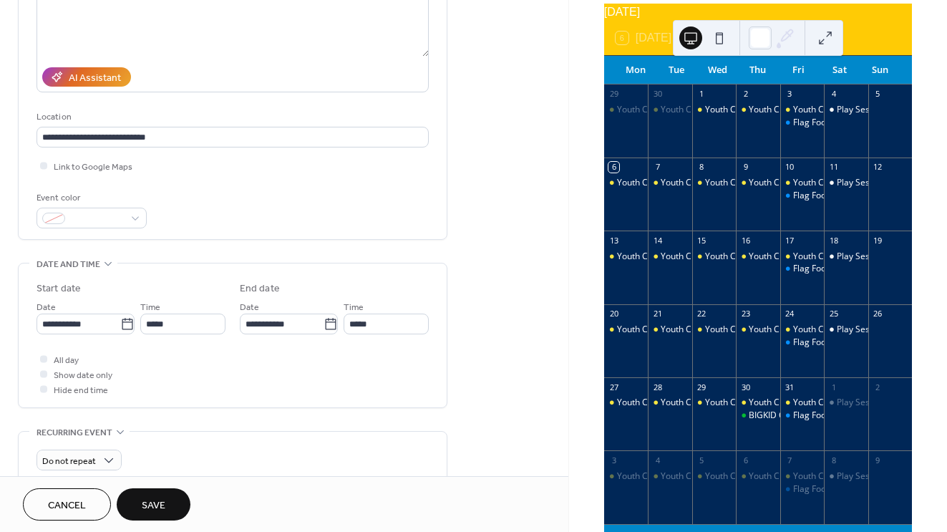
click at [161, 493] on button "Save" at bounding box center [154, 504] width 74 height 32
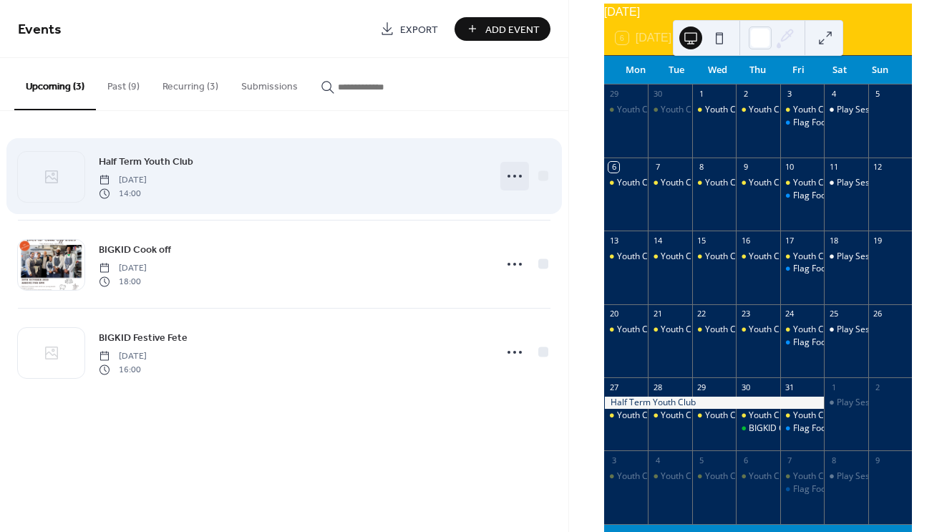
click at [515, 175] on icon at bounding box center [514, 176] width 23 height 23
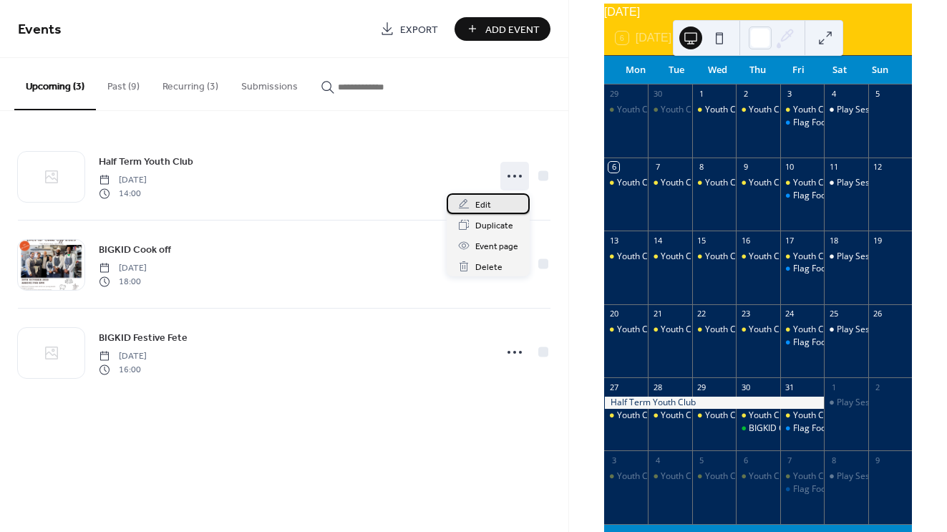
click at [492, 200] on div "Edit" at bounding box center [488, 203] width 83 height 21
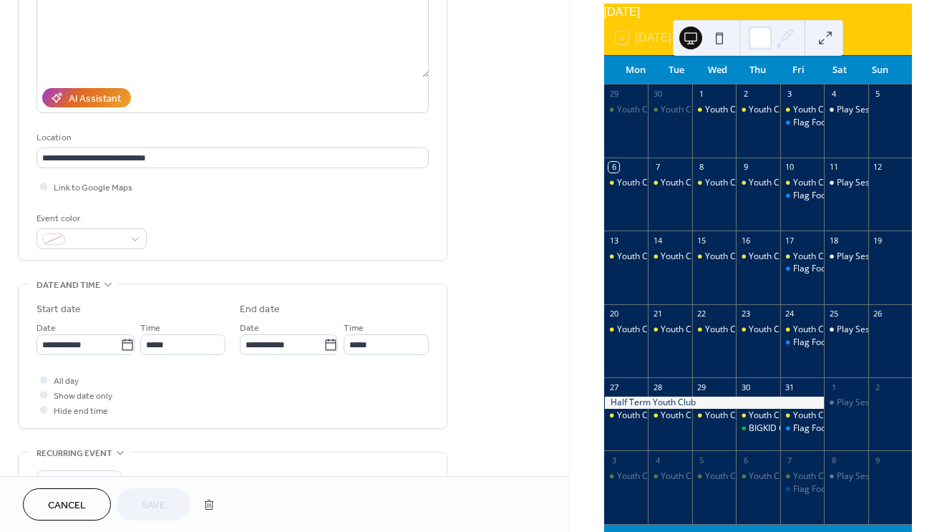
scroll to position [275, 0]
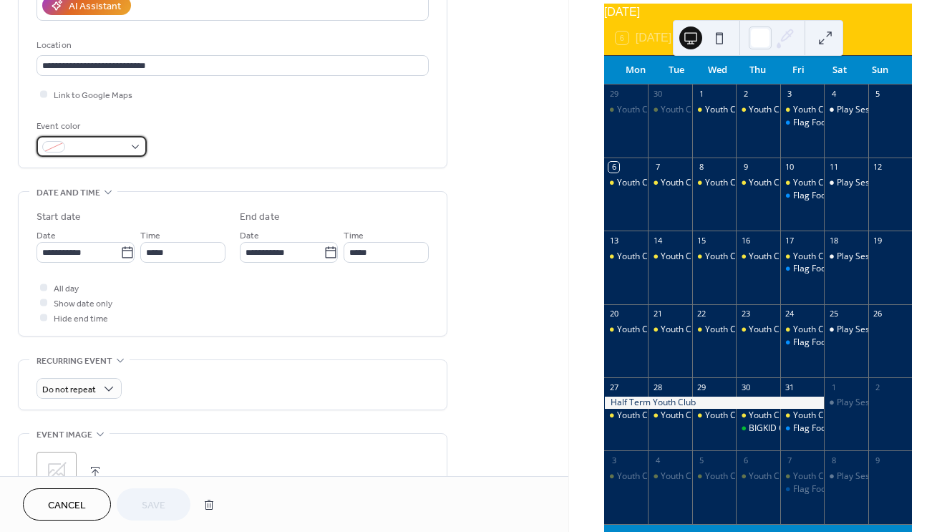
click at [132, 147] on div at bounding box center [92, 146] width 110 height 21
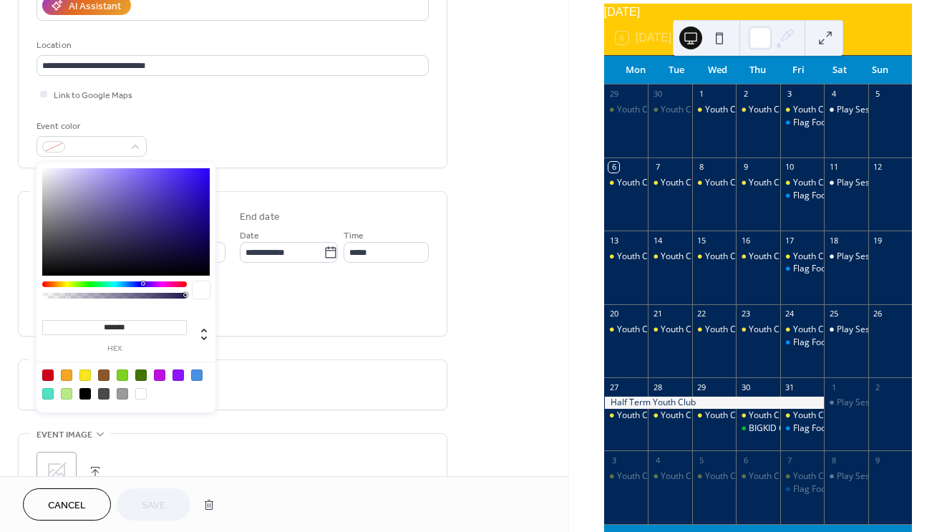
click at [162, 376] on div at bounding box center [159, 374] width 11 height 11
type input "*******"
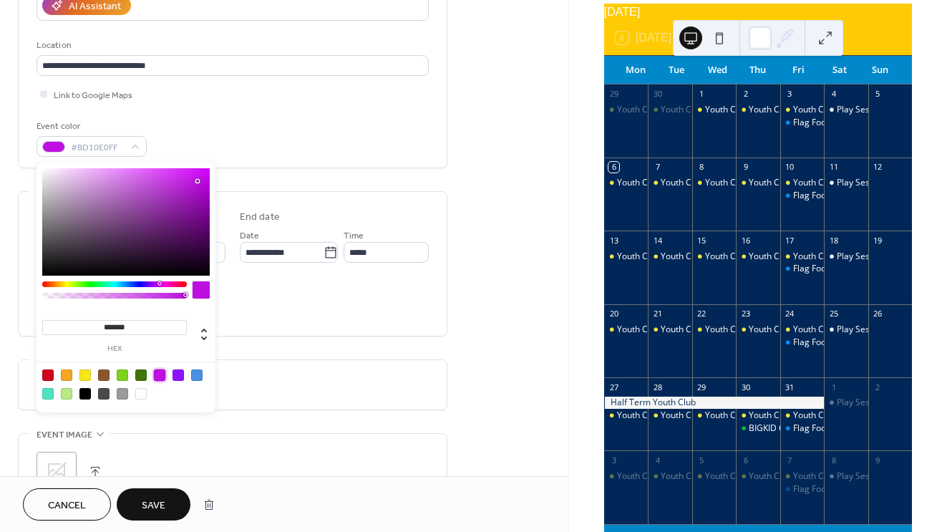
click at [155, 499] on span "Save" at bounding box center [154, 505] width 24 height 15
